Goal: Transaction & Acquisition: Book appointment/travel/reservation

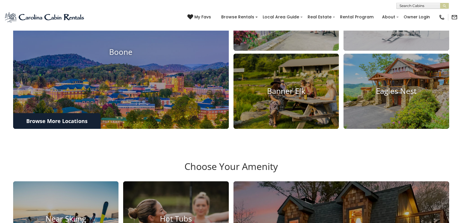
scroll to position [297, 0]
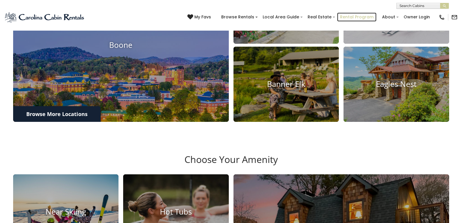
click at [349, 14] on link "Rental Program" at bounding box center [356, 17] width 39 height 9
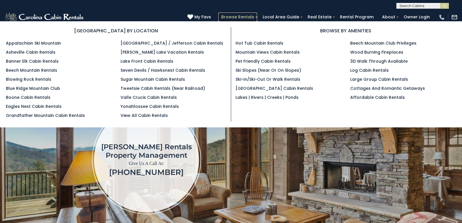
click at [226, 15] on link "Browse Rentals" at bounding box center [237, 17] width 39 height 9
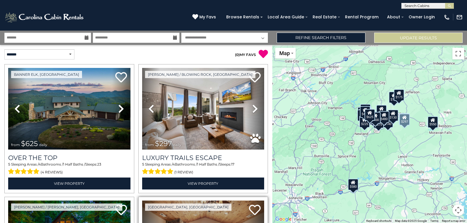
scroll to position [154, 0]
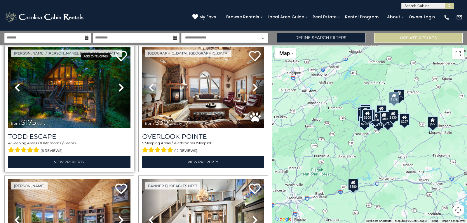
click at [115, 54] on icon at bounding box center [121, 56] width 12 height 12
